Goal: Task Accomplishment & Management: Manage account settings

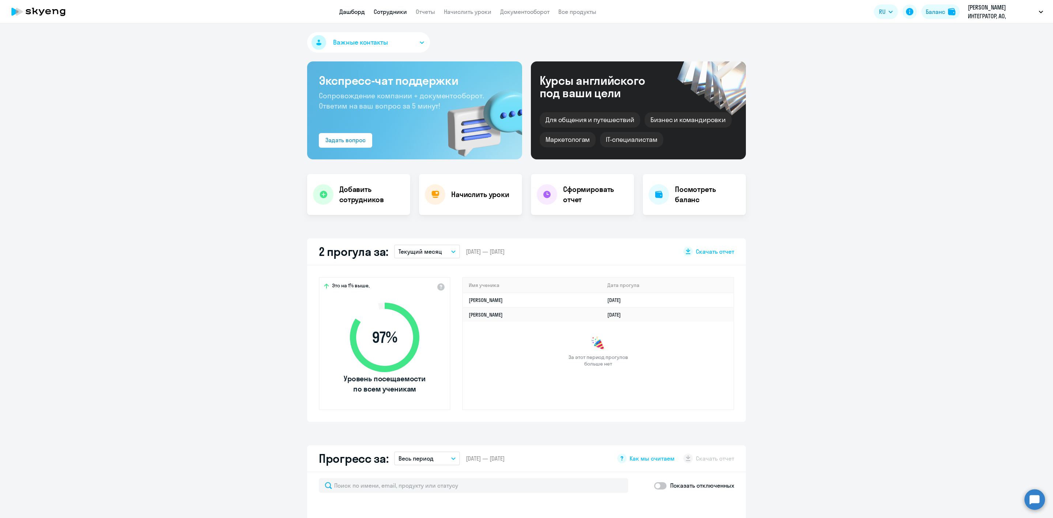
click at [391, 8] on link "Сотрудники" at bounding box center [390, 11] width 33 height 7
select select "30"
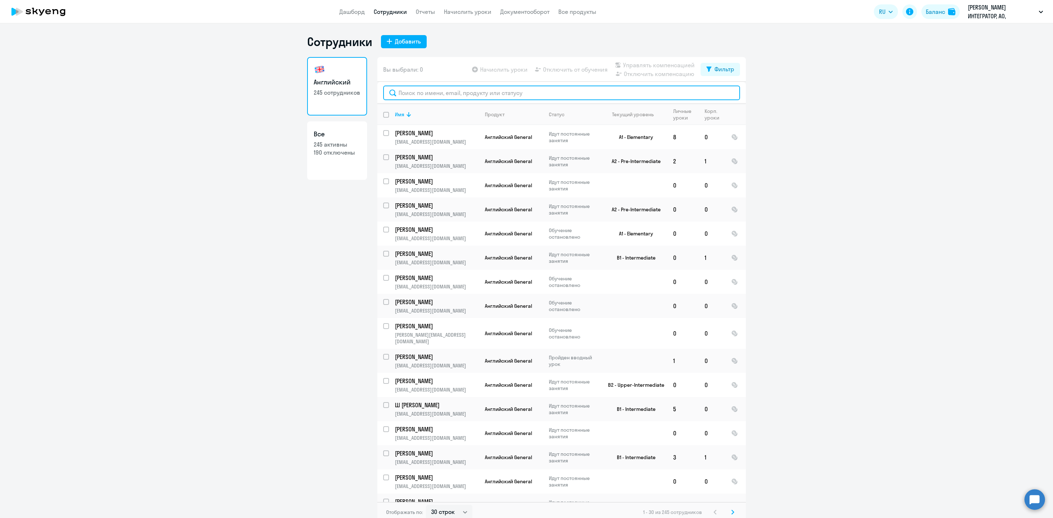
click at [417, 92] on input "text" at bounding box center [561, 93] width 357 height 15
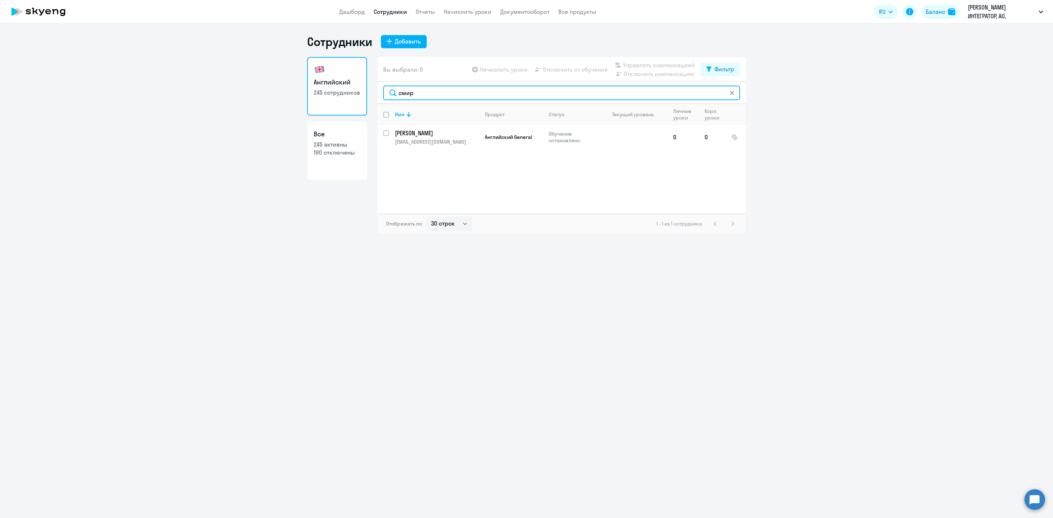
type input "смир"
click at [450, 91] on input "смир" at bounding box center [561, 93] width 357 height 15
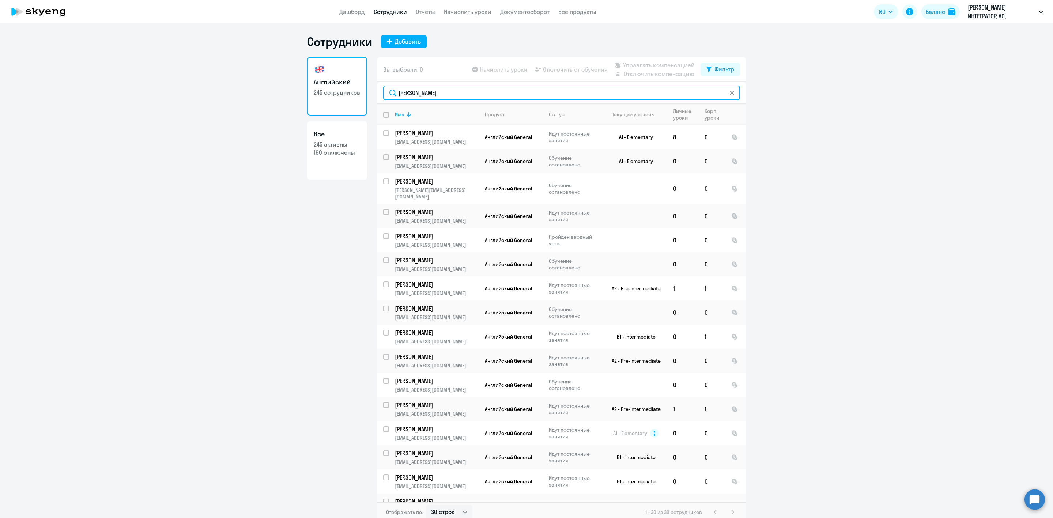
type input "александр"
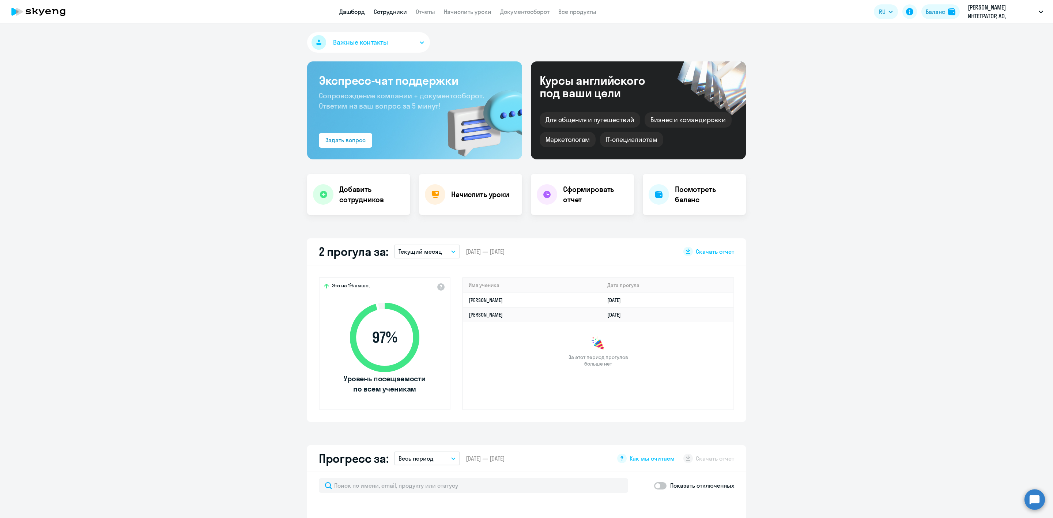
click at [389, 8] on link "Сотрудники" at bounding box center [390, 11] width 33 height 7
select select "30"
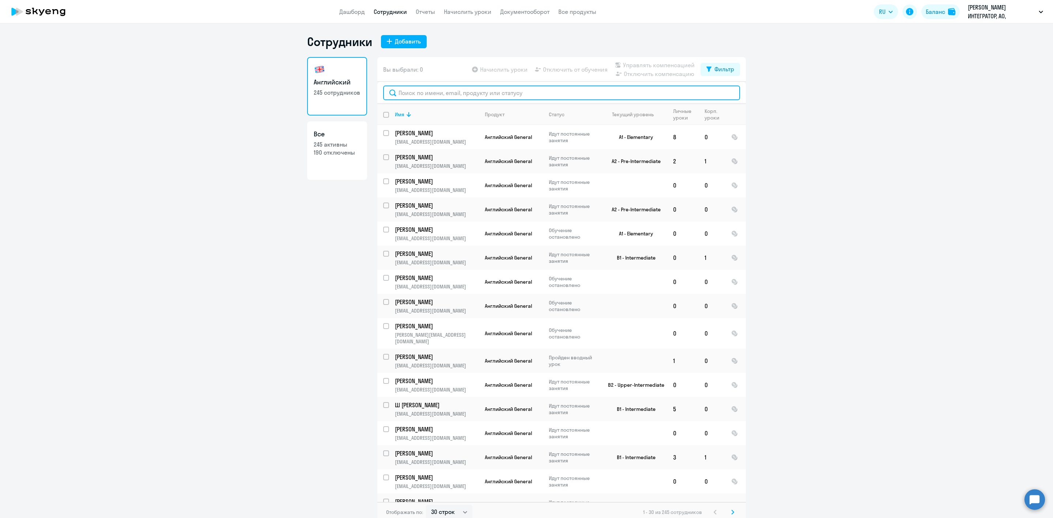
click at [410, 94] on input "text" at bounding box center [561, 93] width 357 height 15
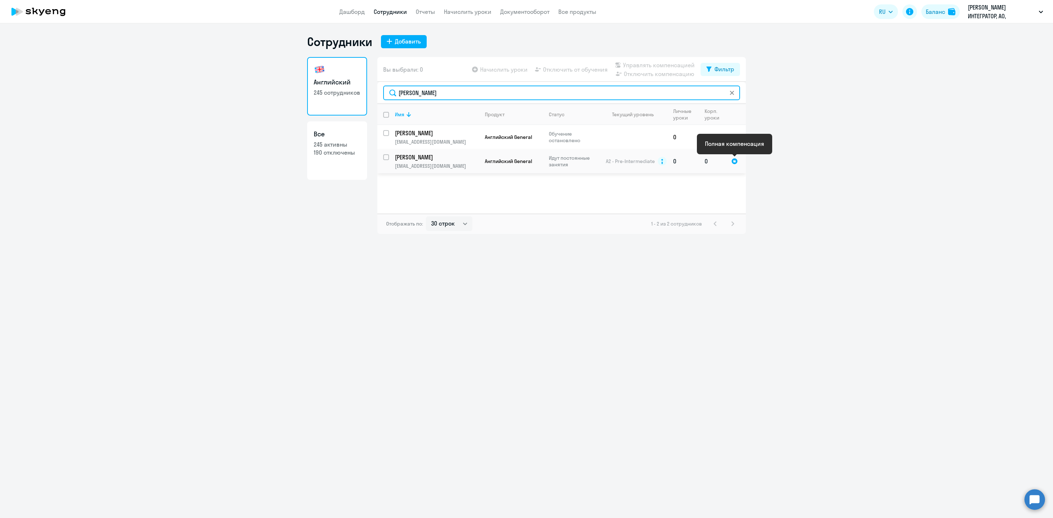
type input "[PERSON_NAME]"
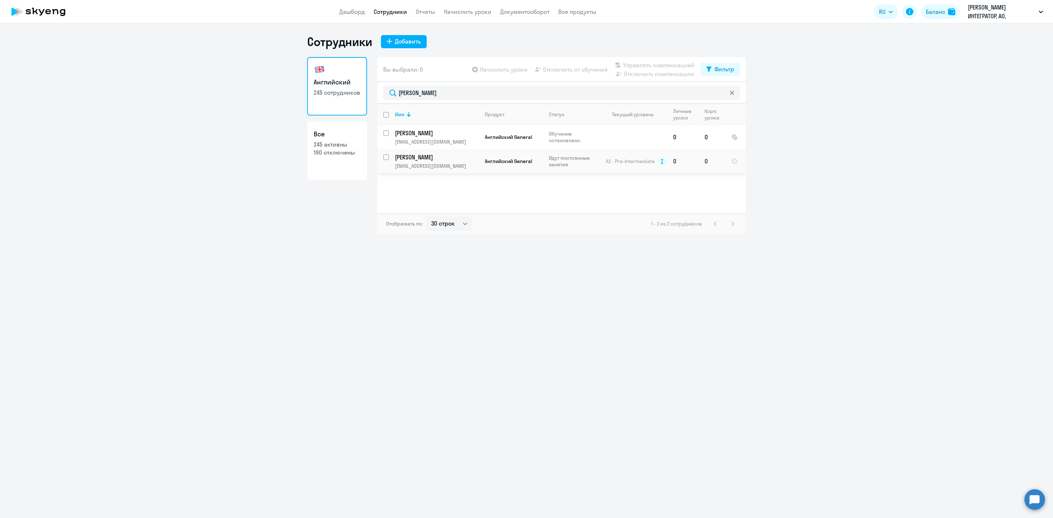
click at [383, 155] on input "select row 6767531" at bounding box center [390, 161] width 15 height 15
checkbox input "true"
click at [641, 61] on span "Управлять компенсацией" at bounding box center [659, 65] width 72 height 9
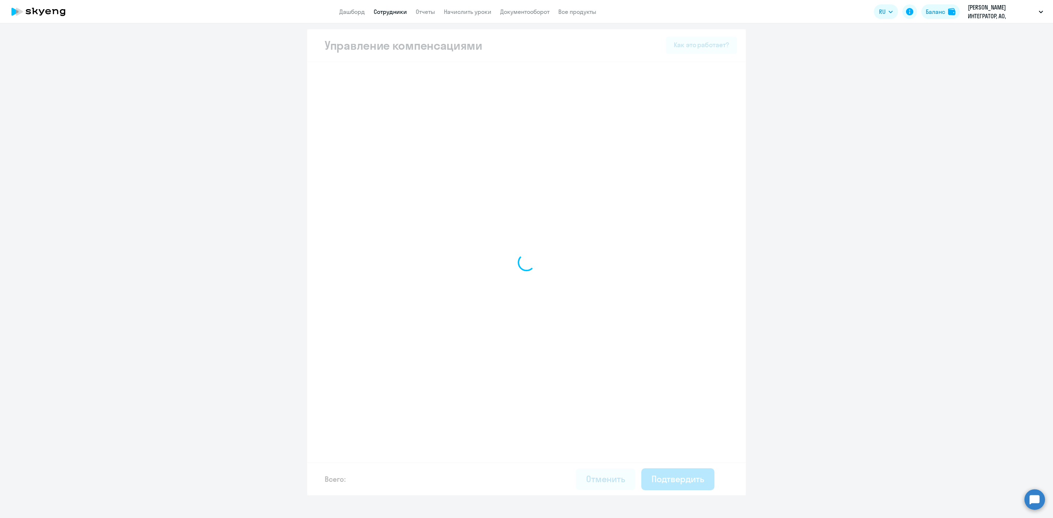
select select "MONTHLY"
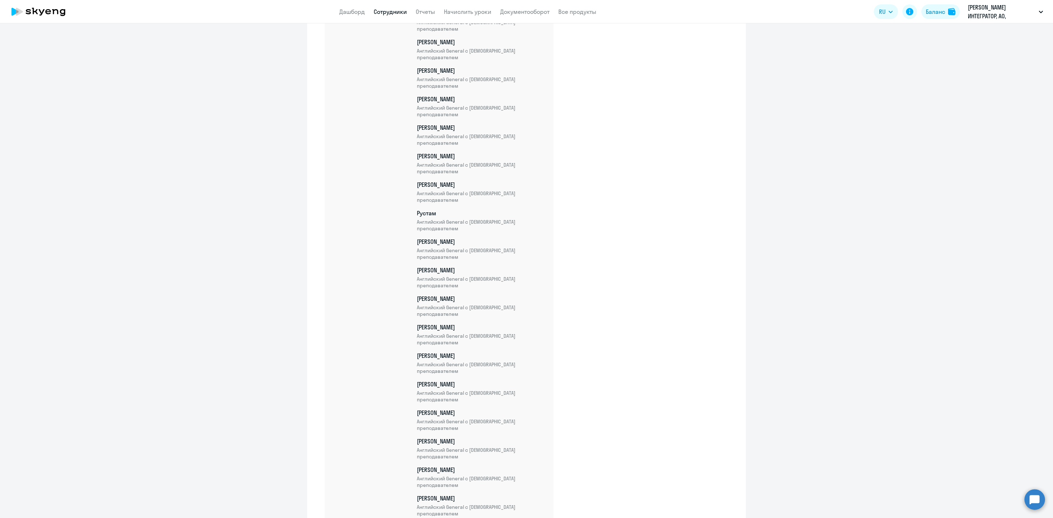
scroll to position [6769, 0]
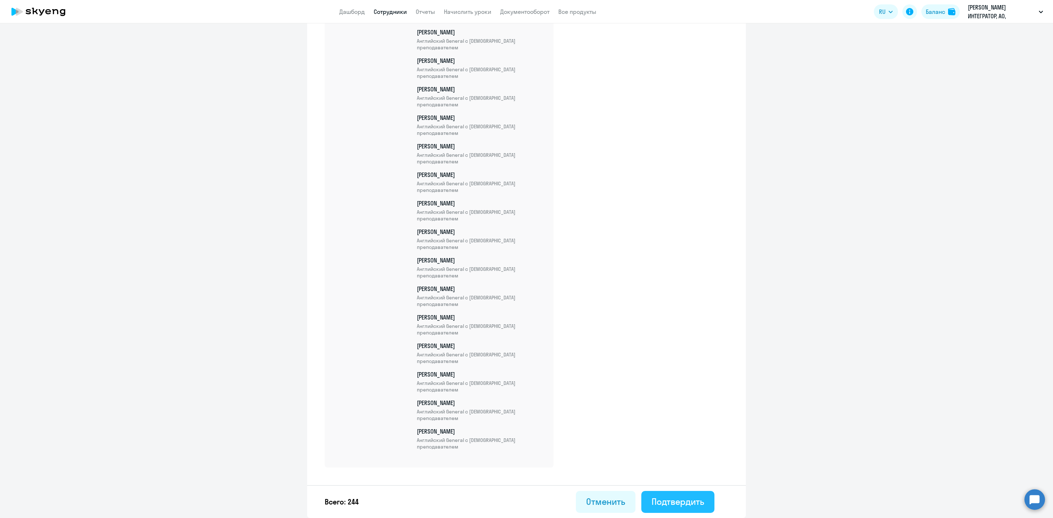
click at [658, 495] on button "Подтвердить" at bounding box center [677, 502] width 73 height 22
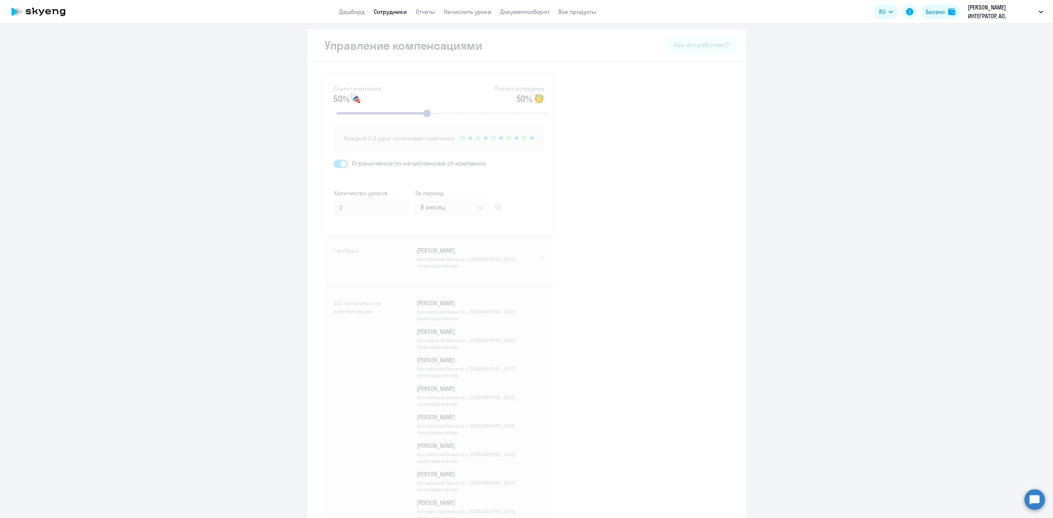
select select "30"
